Goal: Information Seeking & Learning: Learn about a topic

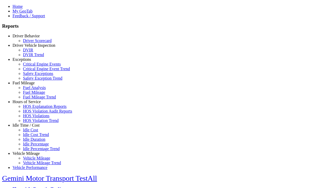
click at [30, 85] on link "Fuel Mileage" at bounding box center [24, 83] width 22 height 4
click at [34, 90] on link "Fuel Analysis" at bounding box center [34, 87] width 23 height 4
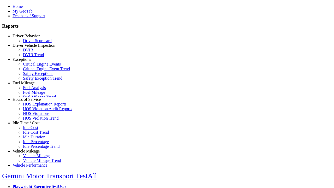
scroll to position [0, 0]
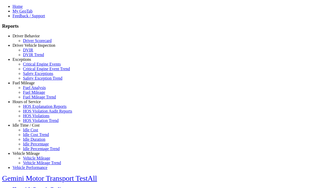
select select
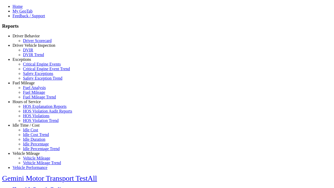
select select
select select "**********"
